Goal: Task Accomplishment & Management: Use online tool/utility

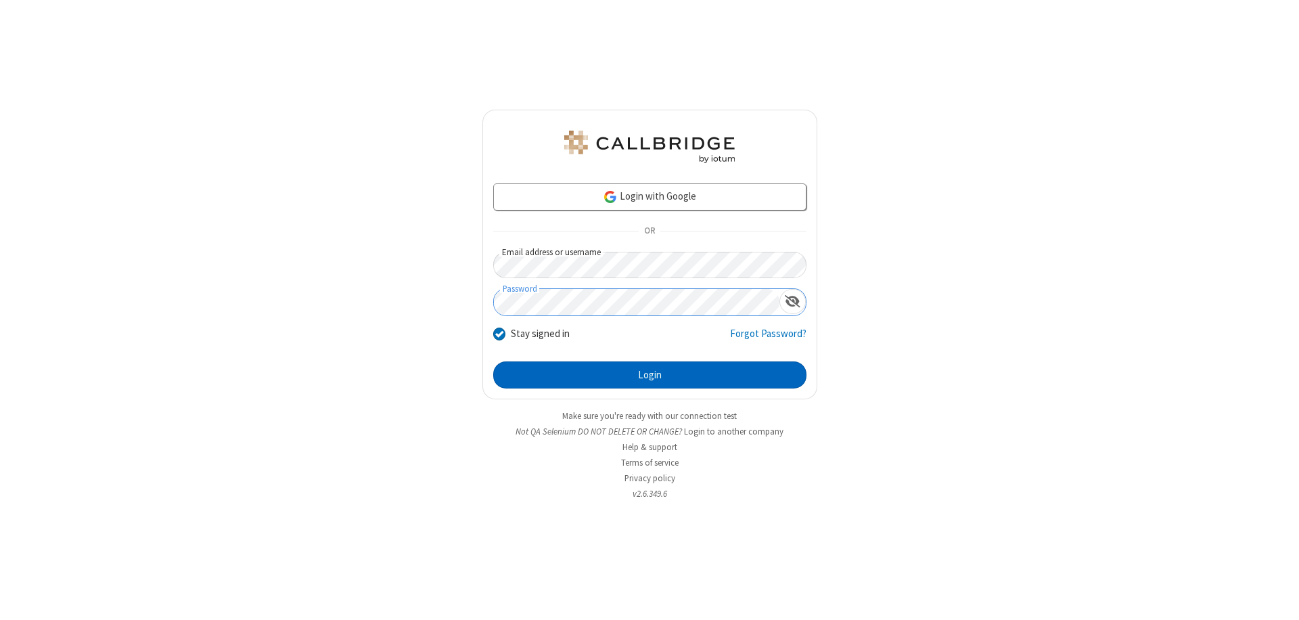
click at [650, 375] on button "Login" at bounding box center [649, 374] width 313 height 27
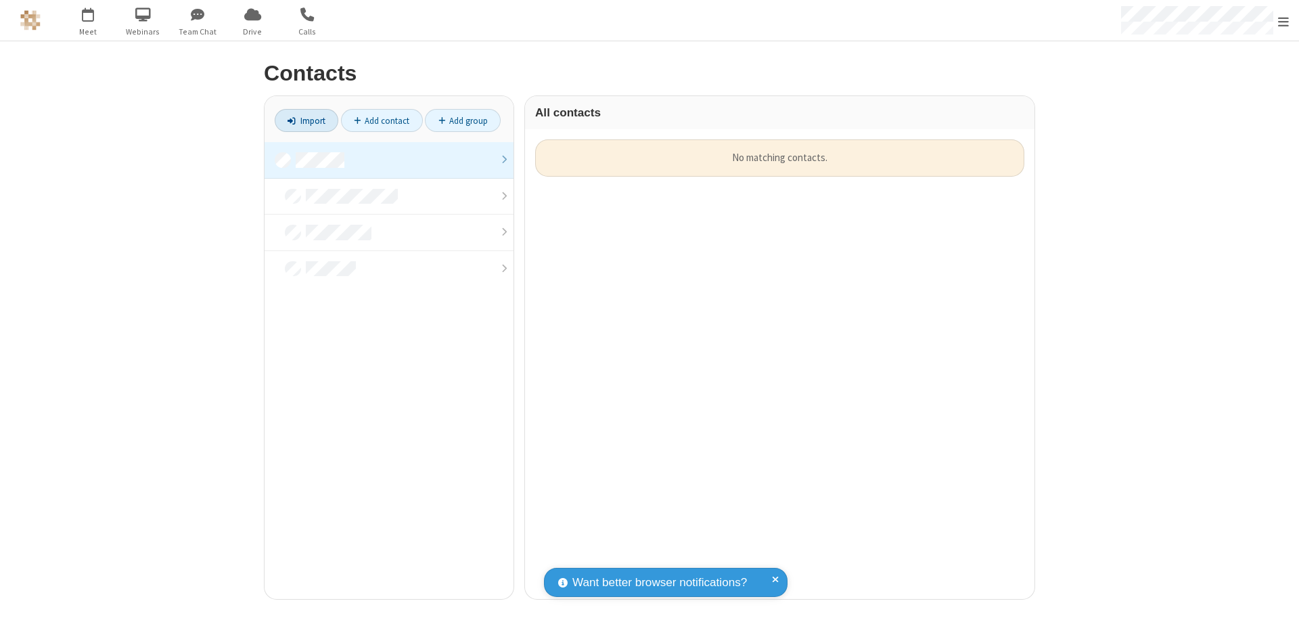
click at [389, 160] on link at bounding box center [389, 160] width 249 height 37
click at [307, 120] on link "Import" at bounding box center [307, 120] width 64 height 23
